Goal: Transaction & Acquisition: Purchase product/service

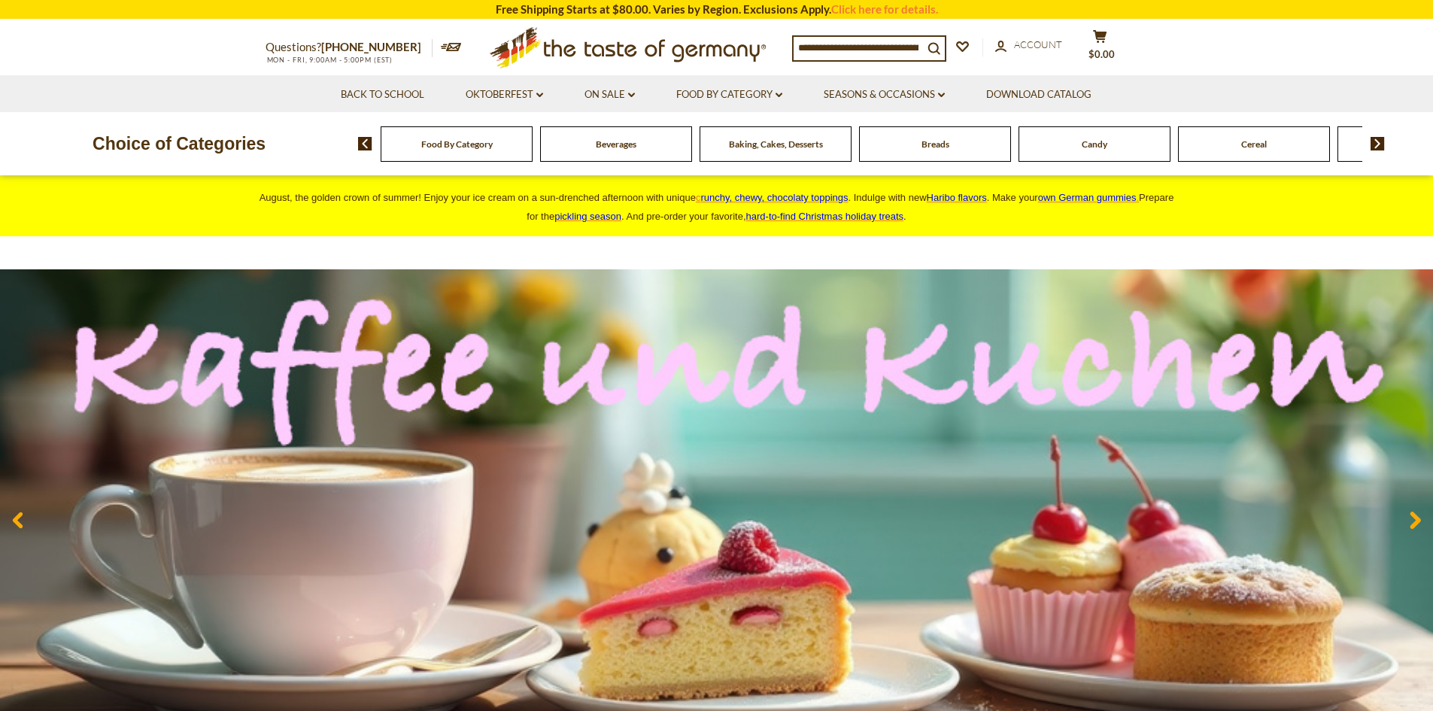
click at [826, 51] on input at bounding box center [857, 47] width 129 height 21
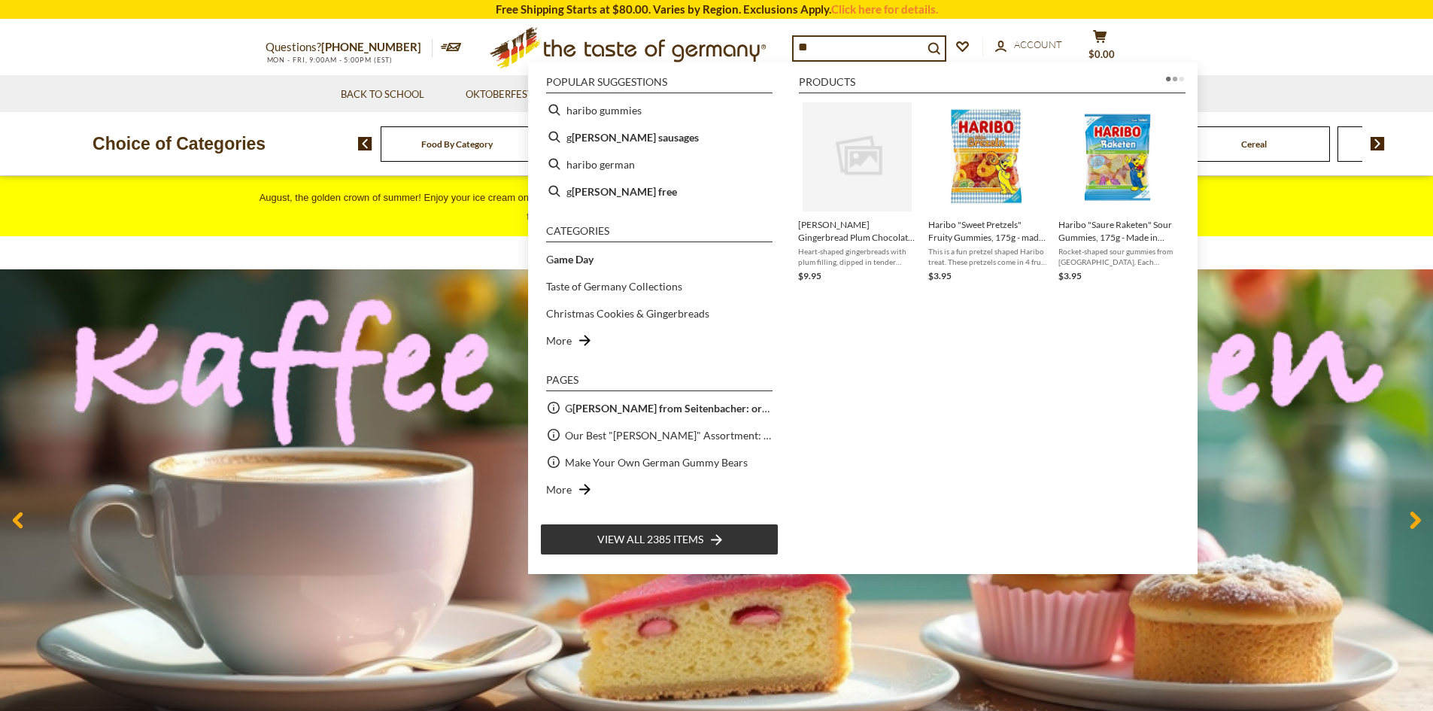
type input "*"
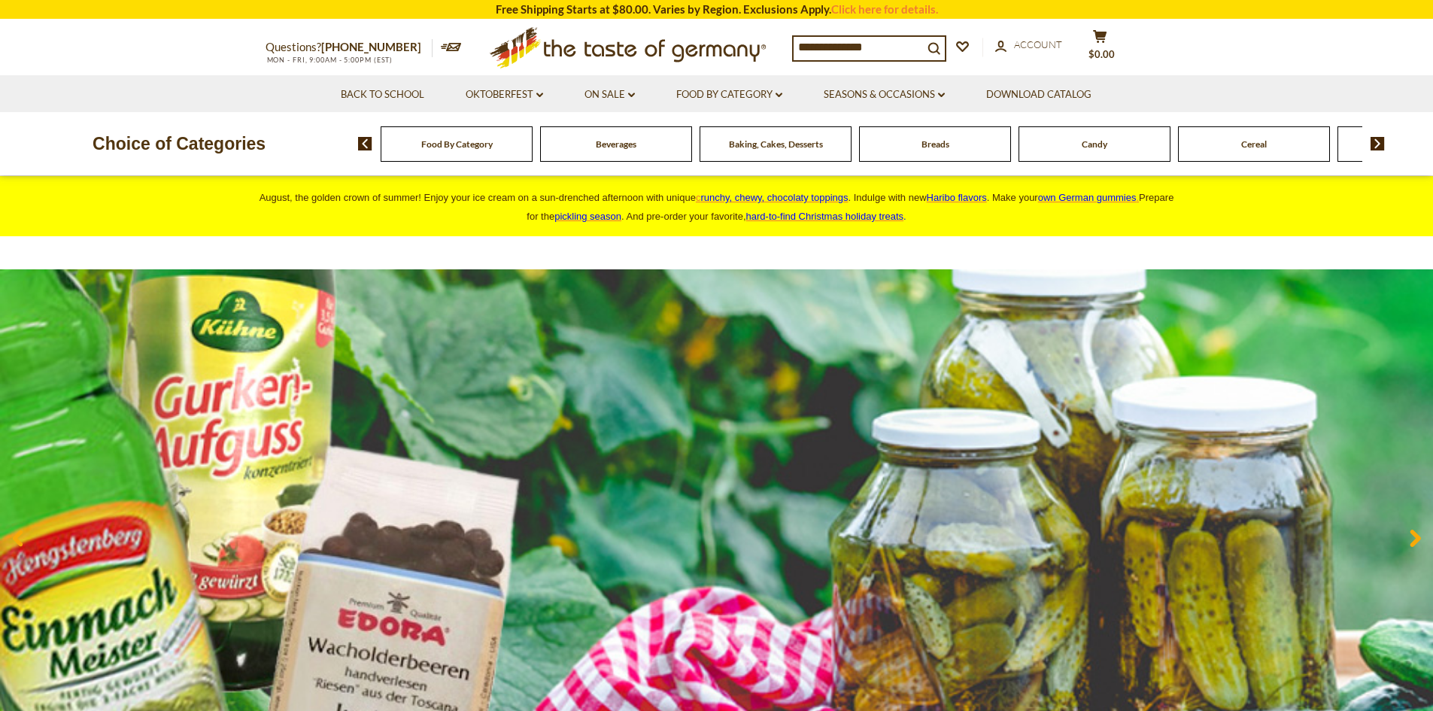
type input "**********"
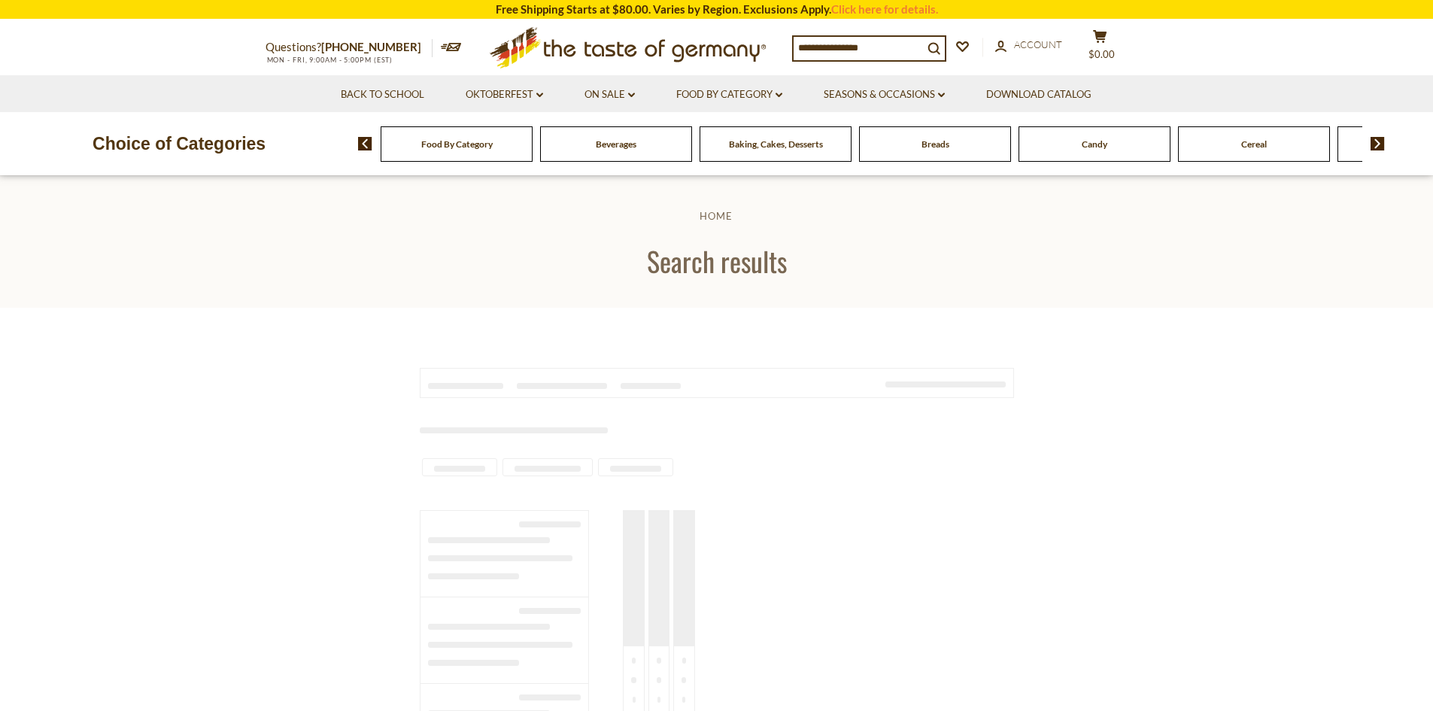
type input "**********"
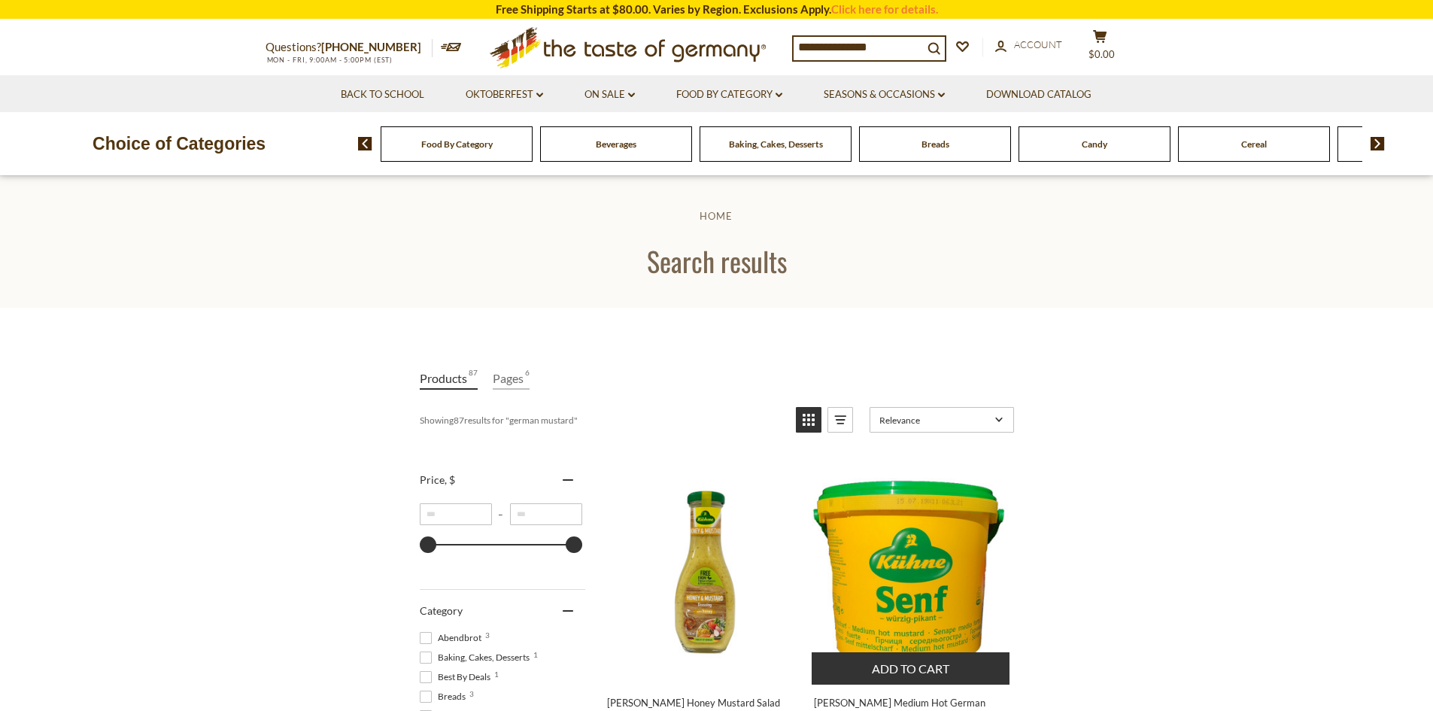
click at [883, 557] on img "Kuehne Medium Hot German Mustard in tub 11 lbs." at bounding box center [910, 571] width 199 height 199
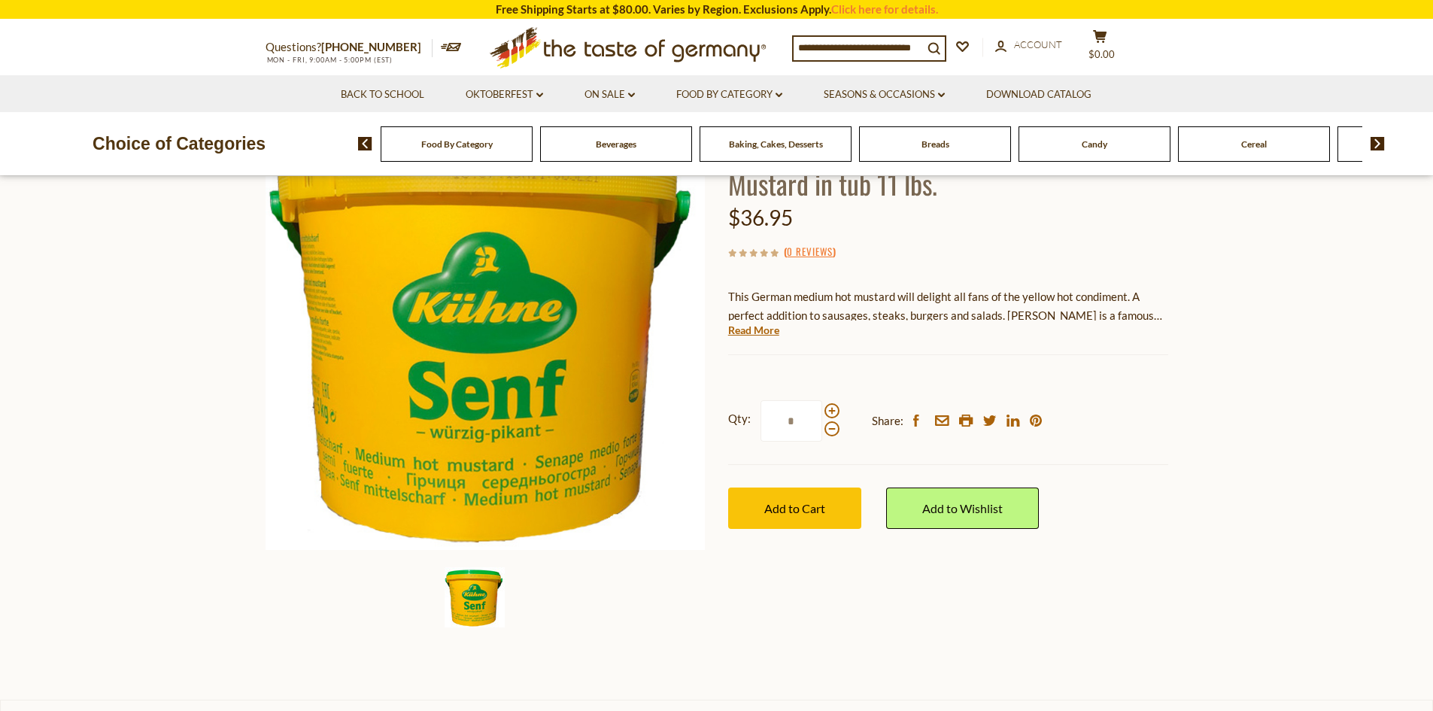
scroll to position [150, 0]
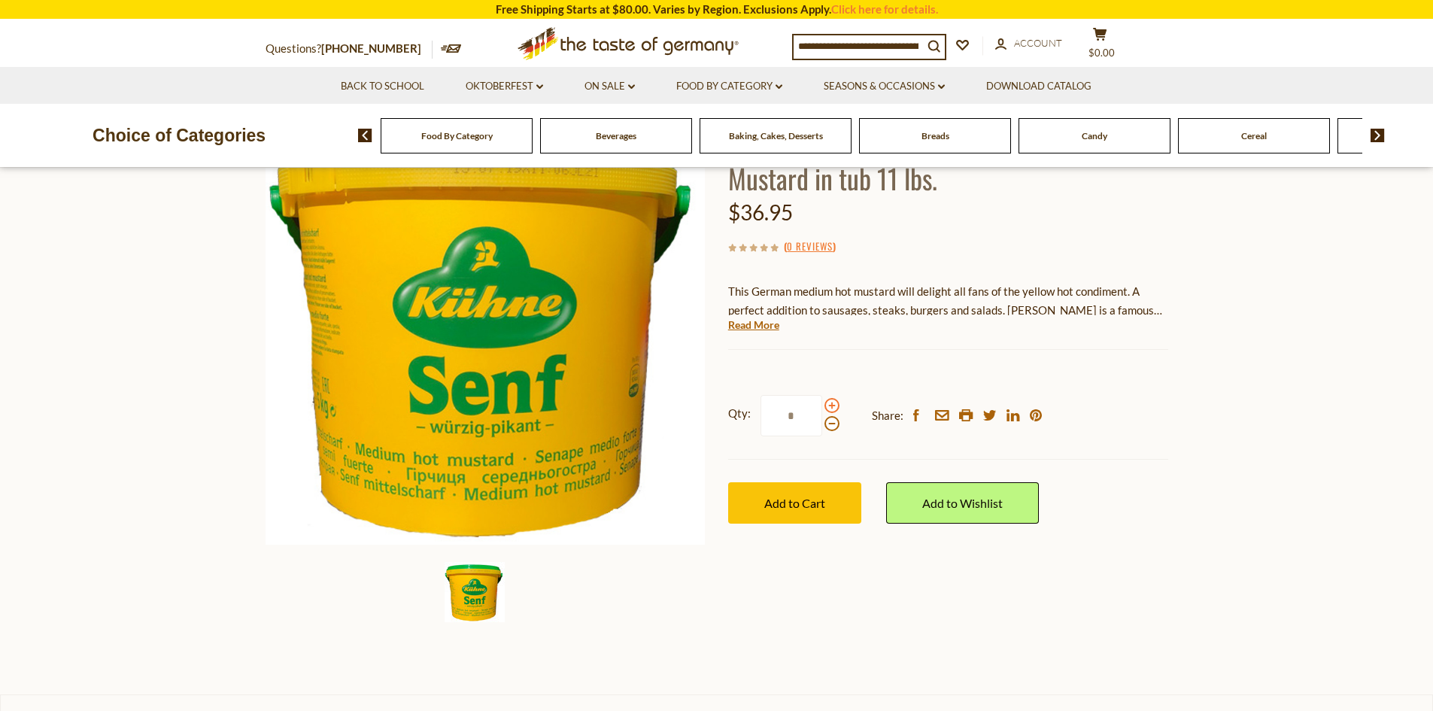
click at [830, 409] on span at bounding box center [831, 405] width 15 height 15
click at [822, 409] on input "*" at bounding box center [791, 415] width 62 height 41
click at [830, 409] on span at bounding box center [831, 405] width 15 height 15
click at [822, 409] on input "*" at bounding box center [791, 415] width 62 height 41
click at [830, 409] on span at bounding box center [831, 405] width 15 height 15
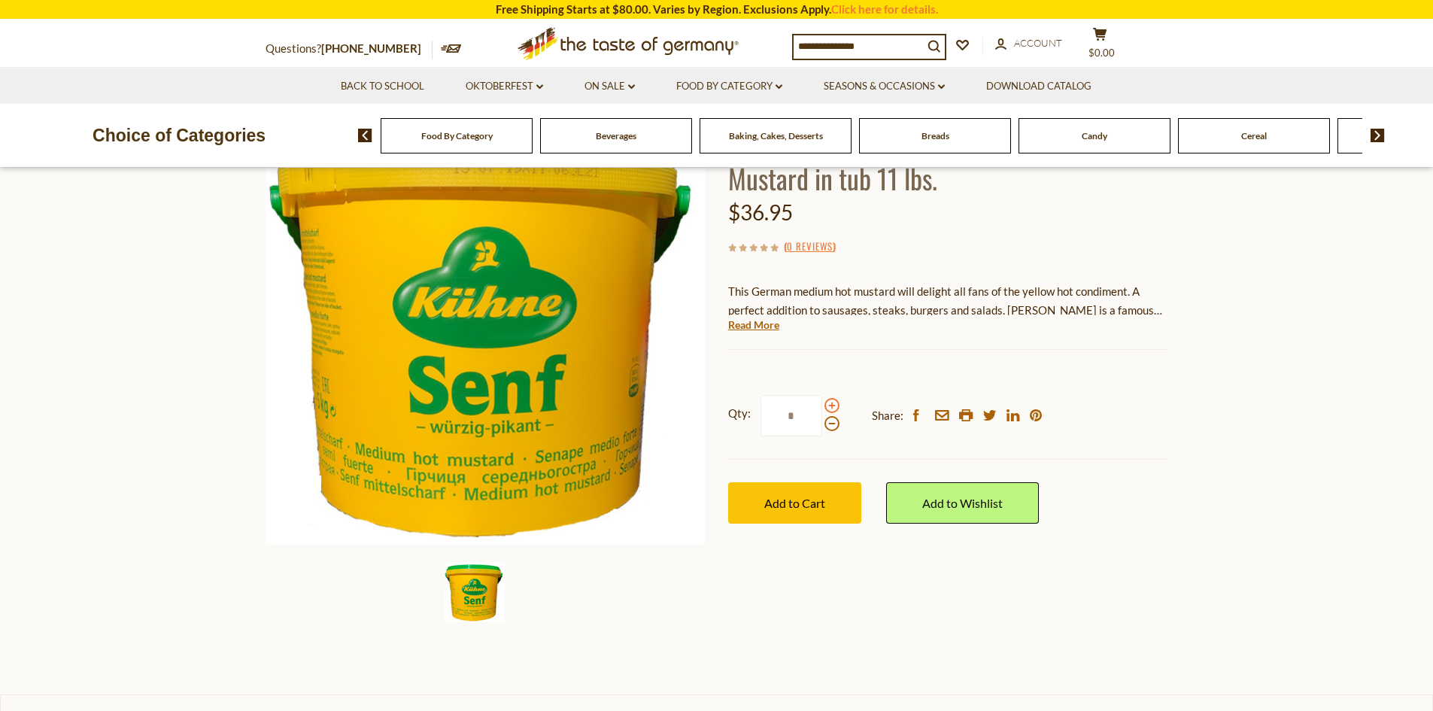
click at [822, 409] on input "*" at bounding box center [791, 415] width 62 height 41
click at [830, 423] on span at bounding box center [831, 423] width 15 height 15
click at [822, 423] on input "*" at bounding box center [791, 415] width 62 height 41
click at [830, 423] on span at bounding box center [831, 423] width 15 height 15
click at [822, 423] on input "*" at bounding box center [791, 415] width 62 height 41
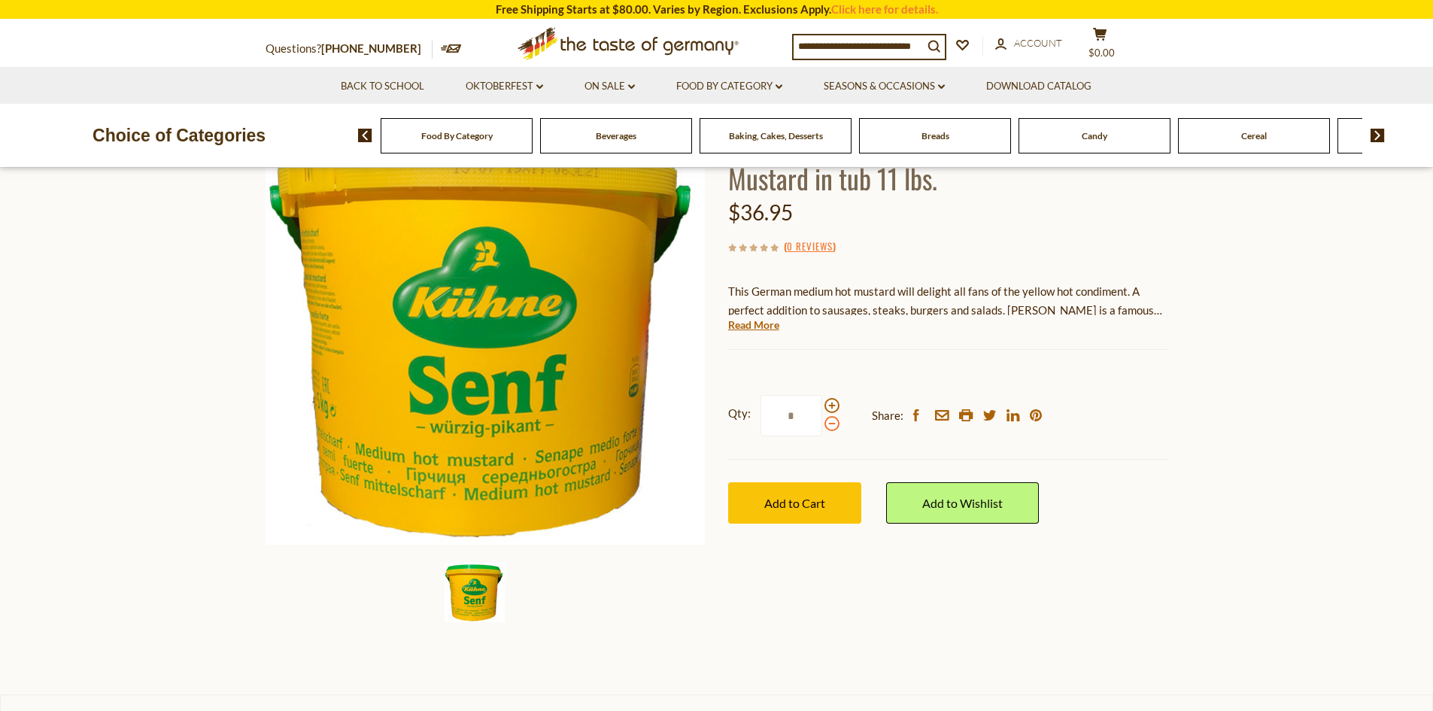
type input "*"
click at [817, 498] on span "Add to Cart" at bounding box center [794, 503] width 61 height 14
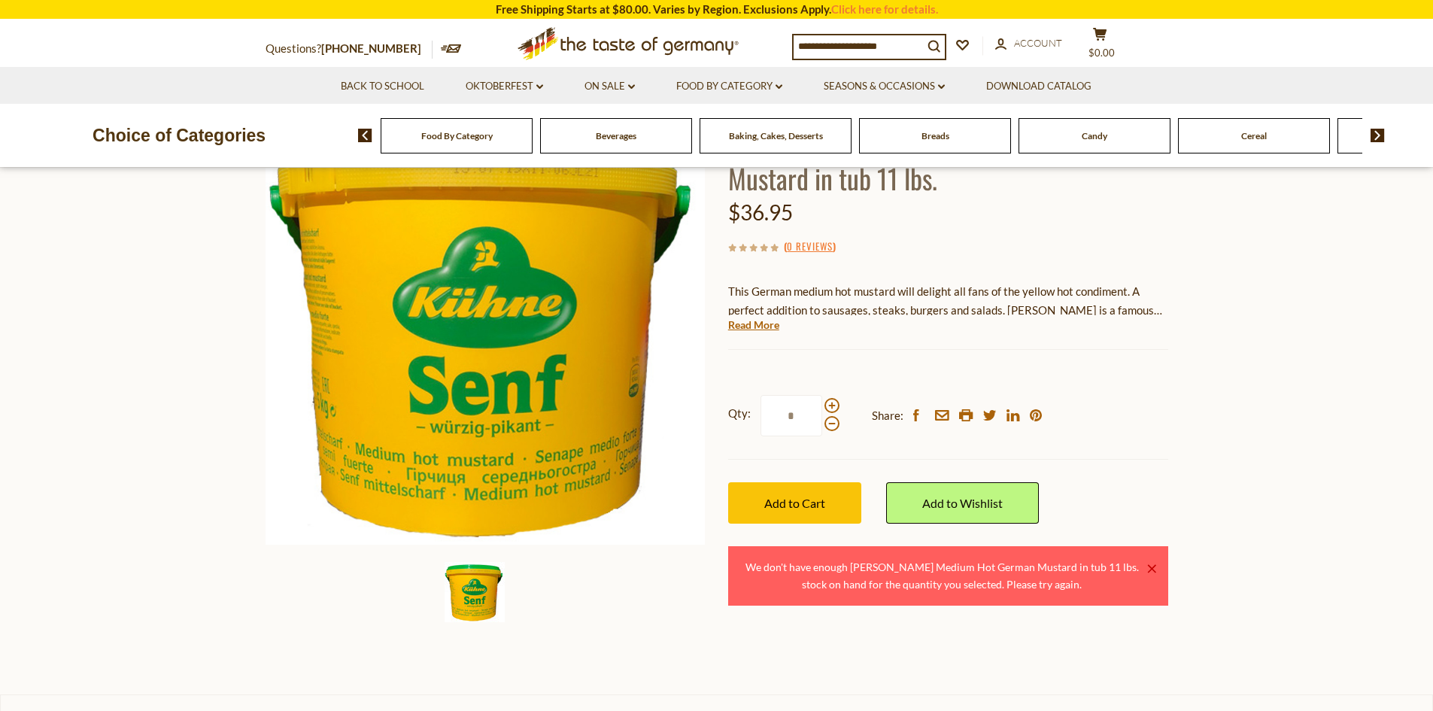
click at [795, 417] on input "*" at bounding box center [791, 415] width 62 height 41
type input "*"
click at [787, 512] on button "Add to Cart" at bounding box center [794, 502] width 133 height 41
